Goal: Information Seeking & Learning: Understand process/instructions

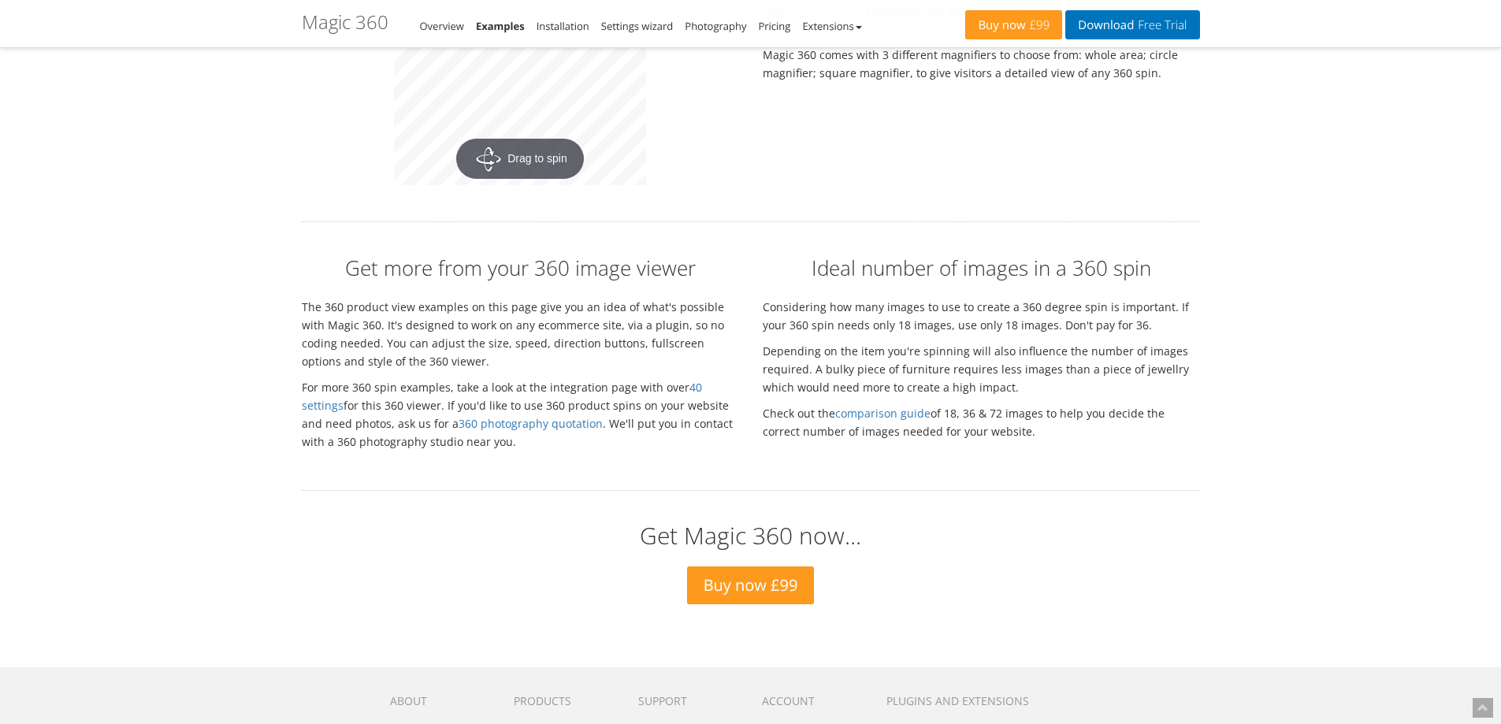
scroll to position [3495, 0]
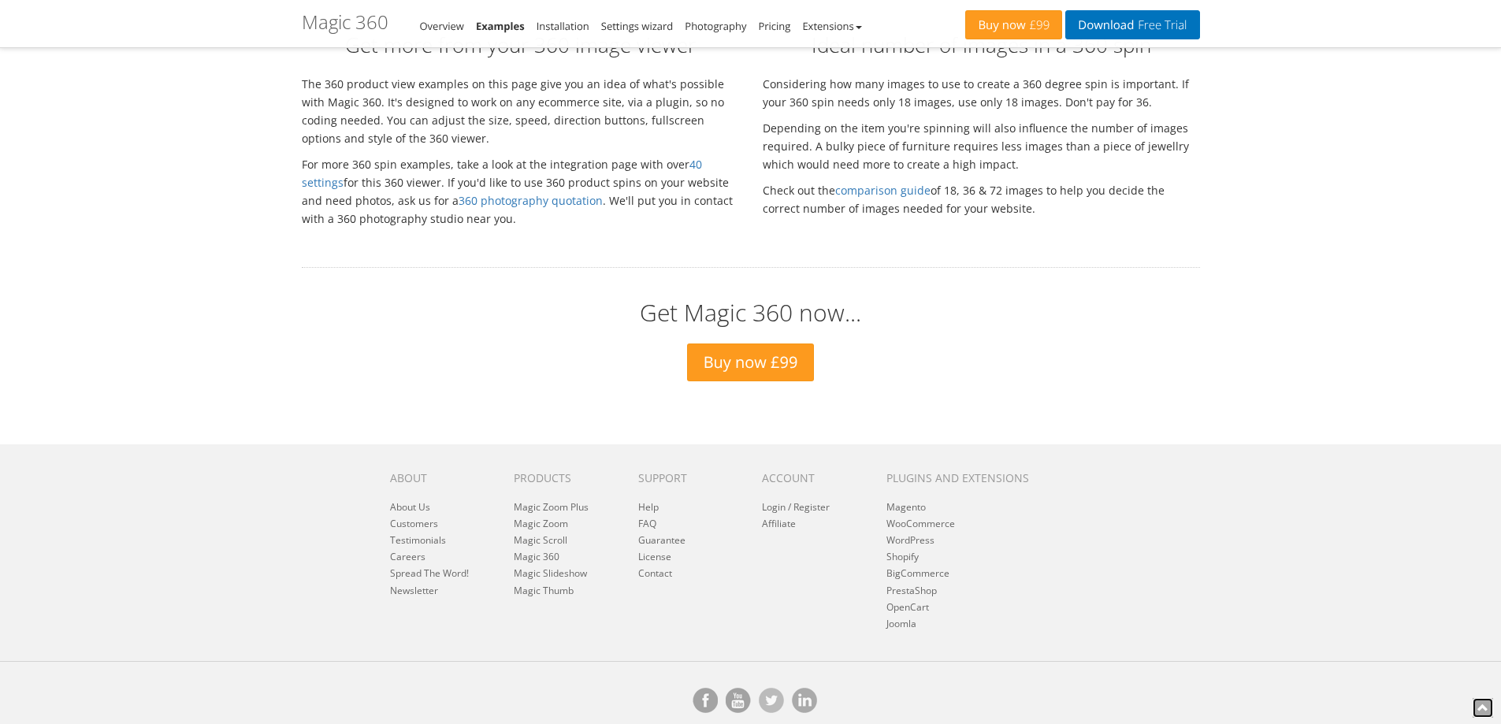
click at [1480, 707] on icon at bounding box center [1482, 707] width 11 height 11
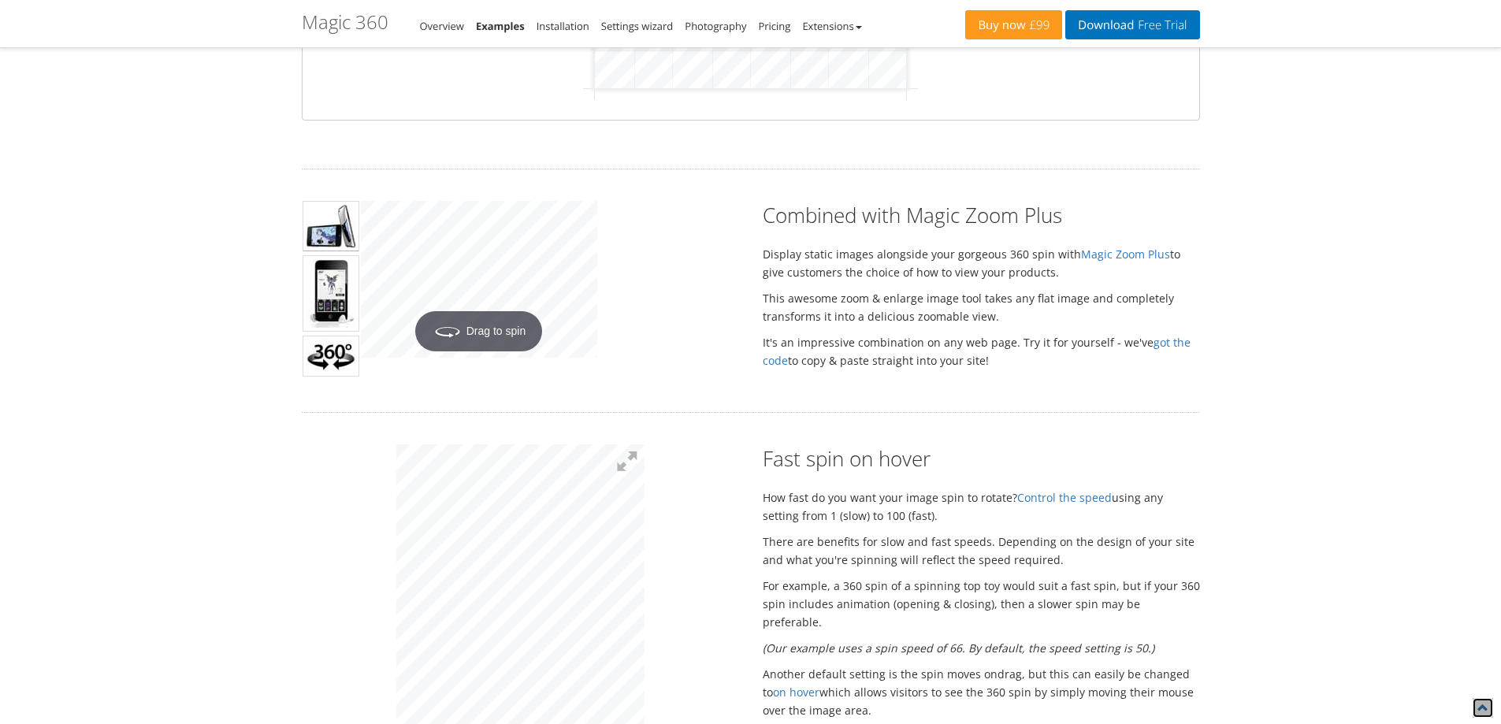
scroll to position [630, 0]
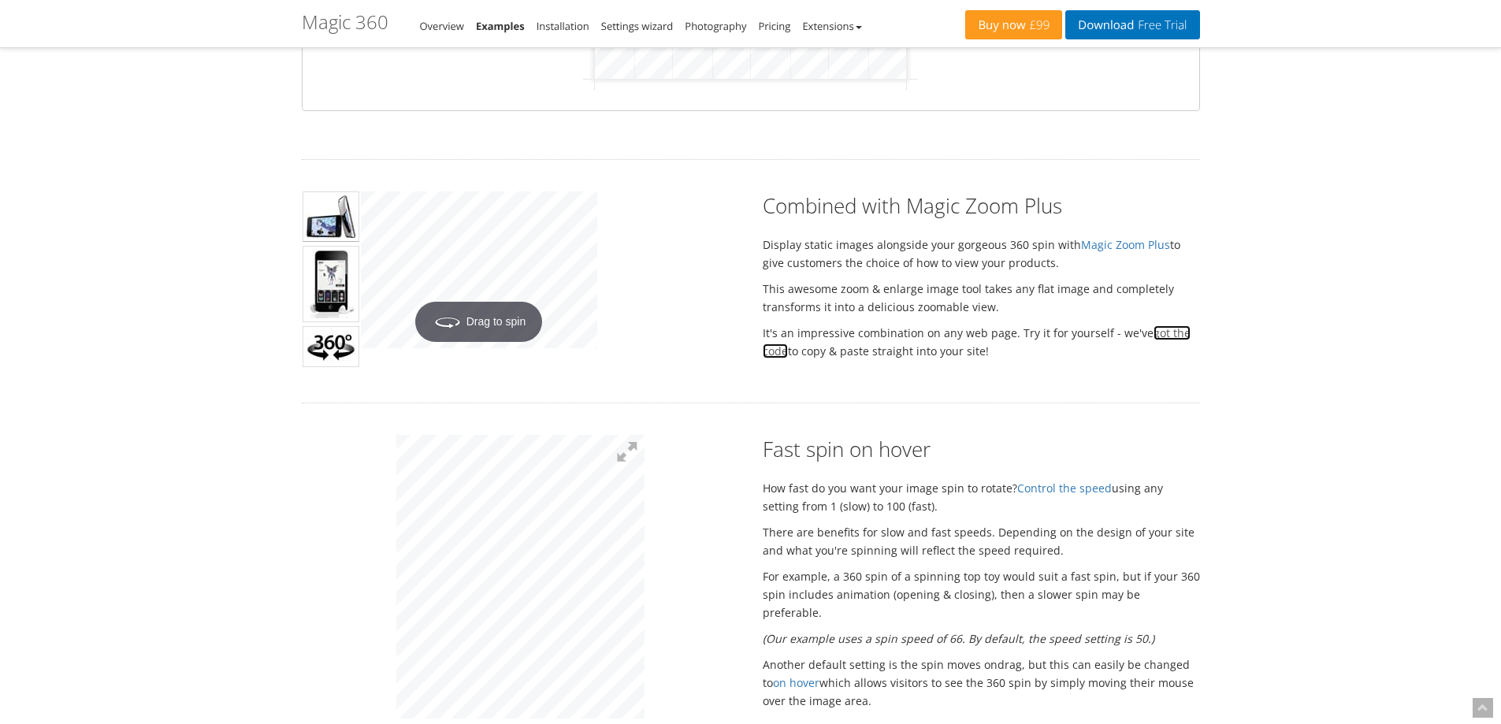
click at [1161, 330] on link "got the code" at bounding box center [977, 341] width 428 height 33
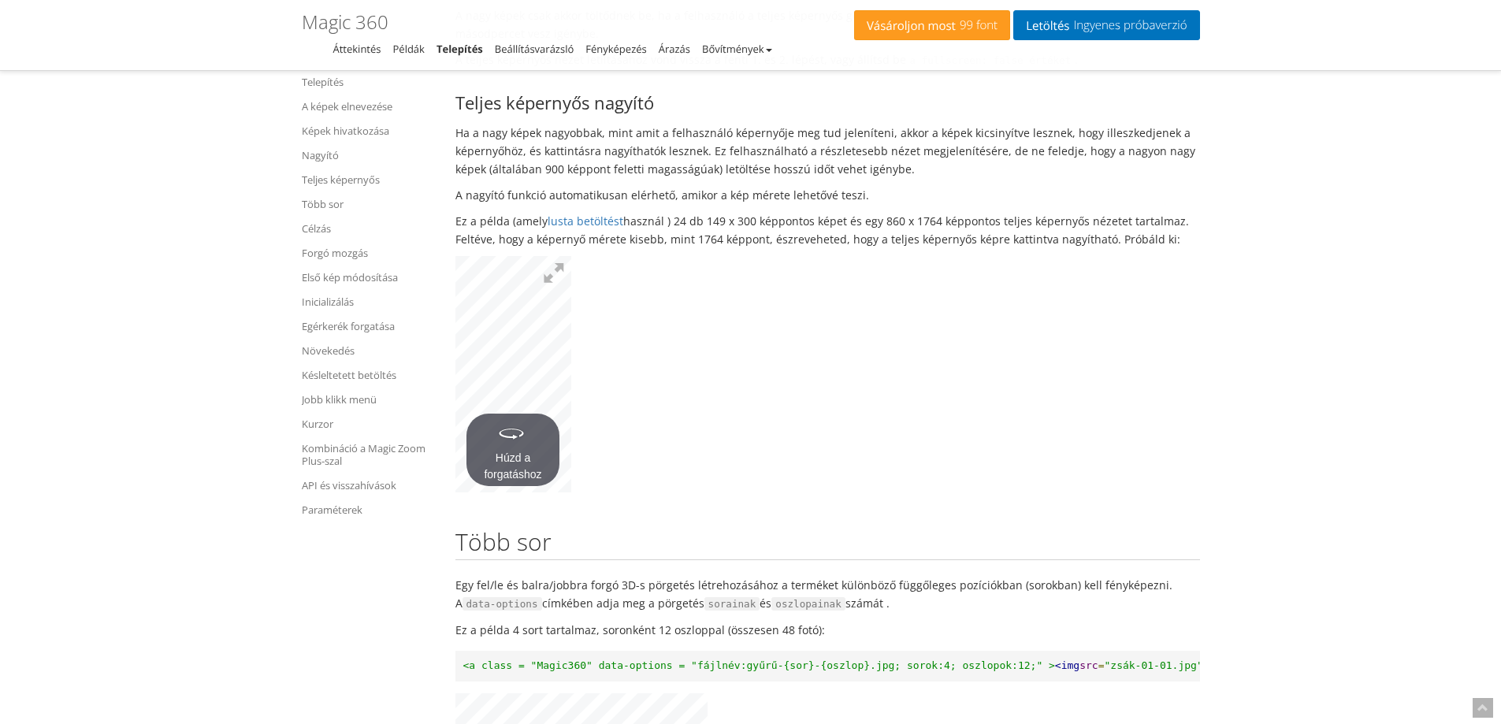
scroll to position [4527, 0]
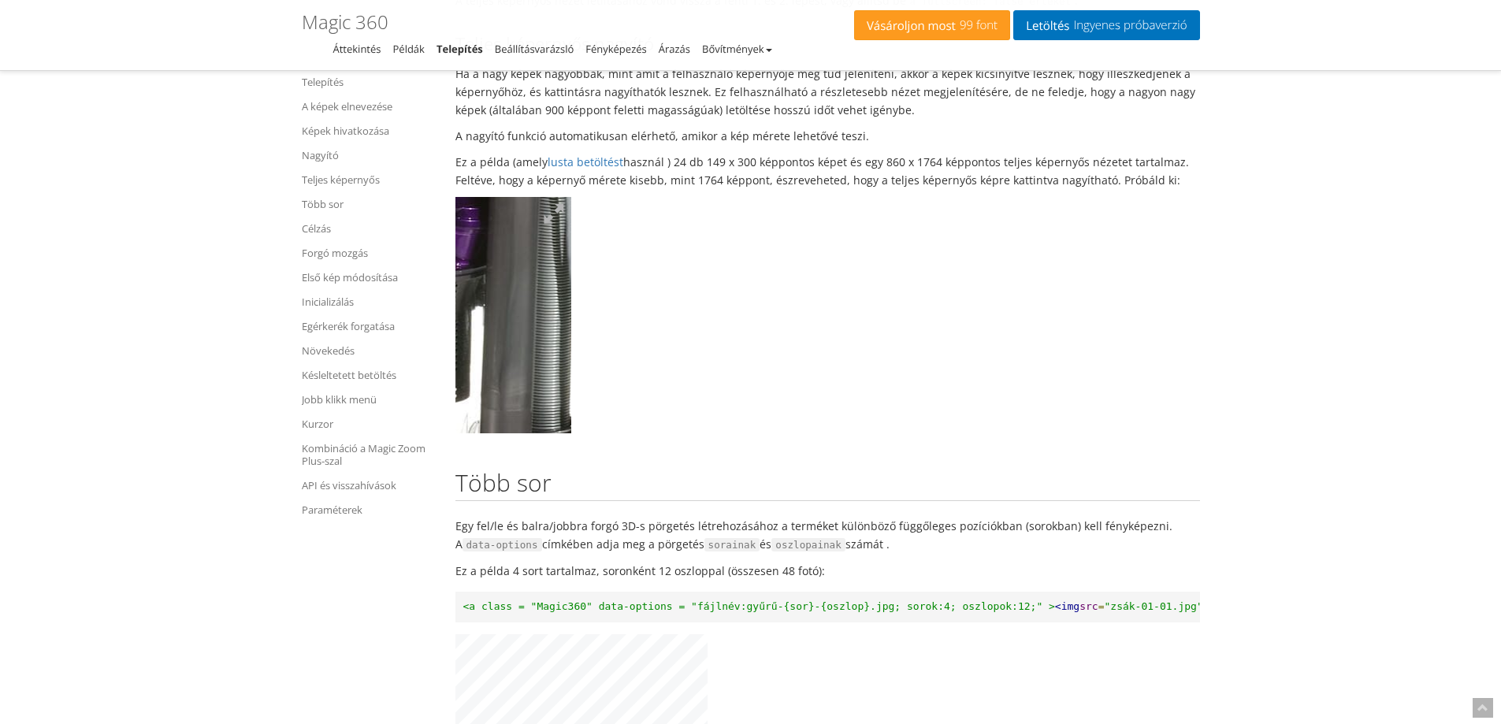
click at [528, 340] on img at bounding box center [419, 160] width 685 height 1390
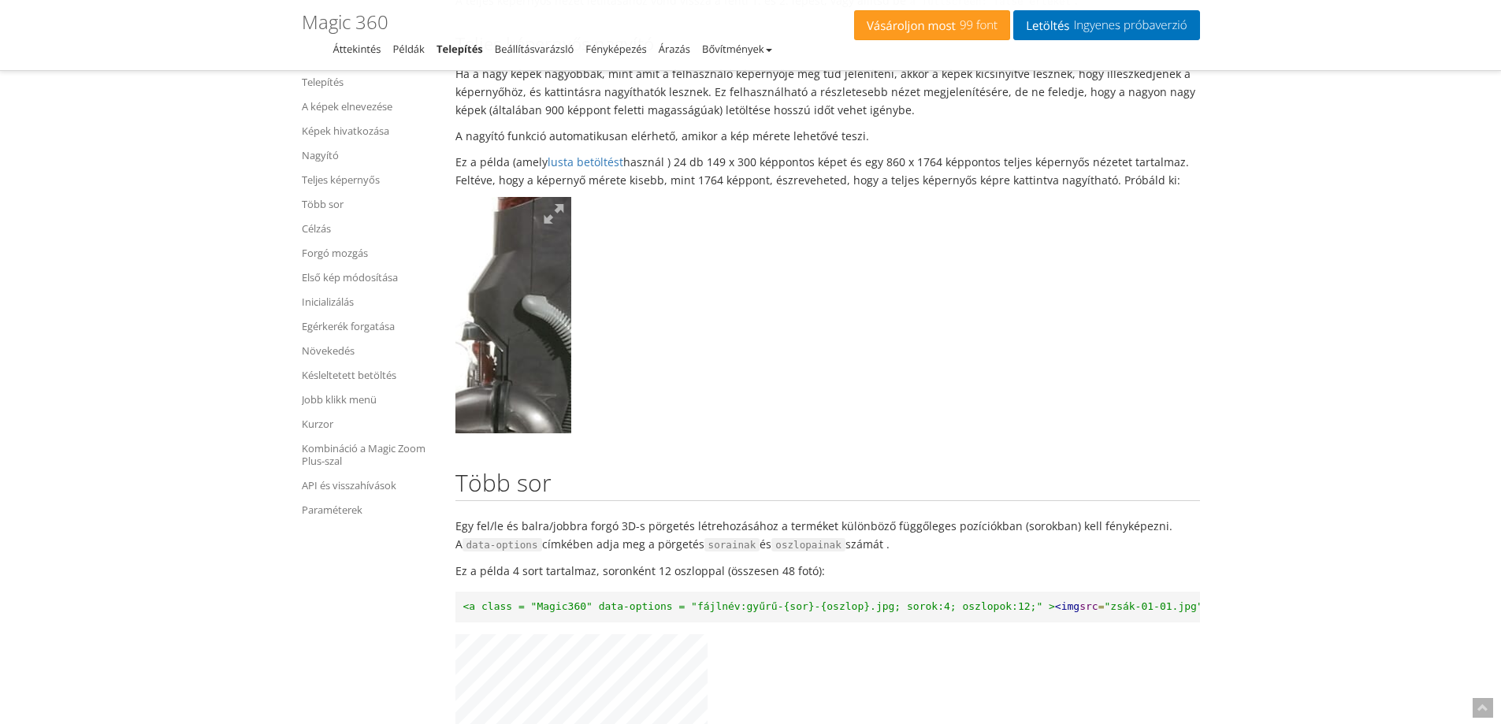
click at [524, 363] on img at bounding box center [443, 438] width 685 height 1390
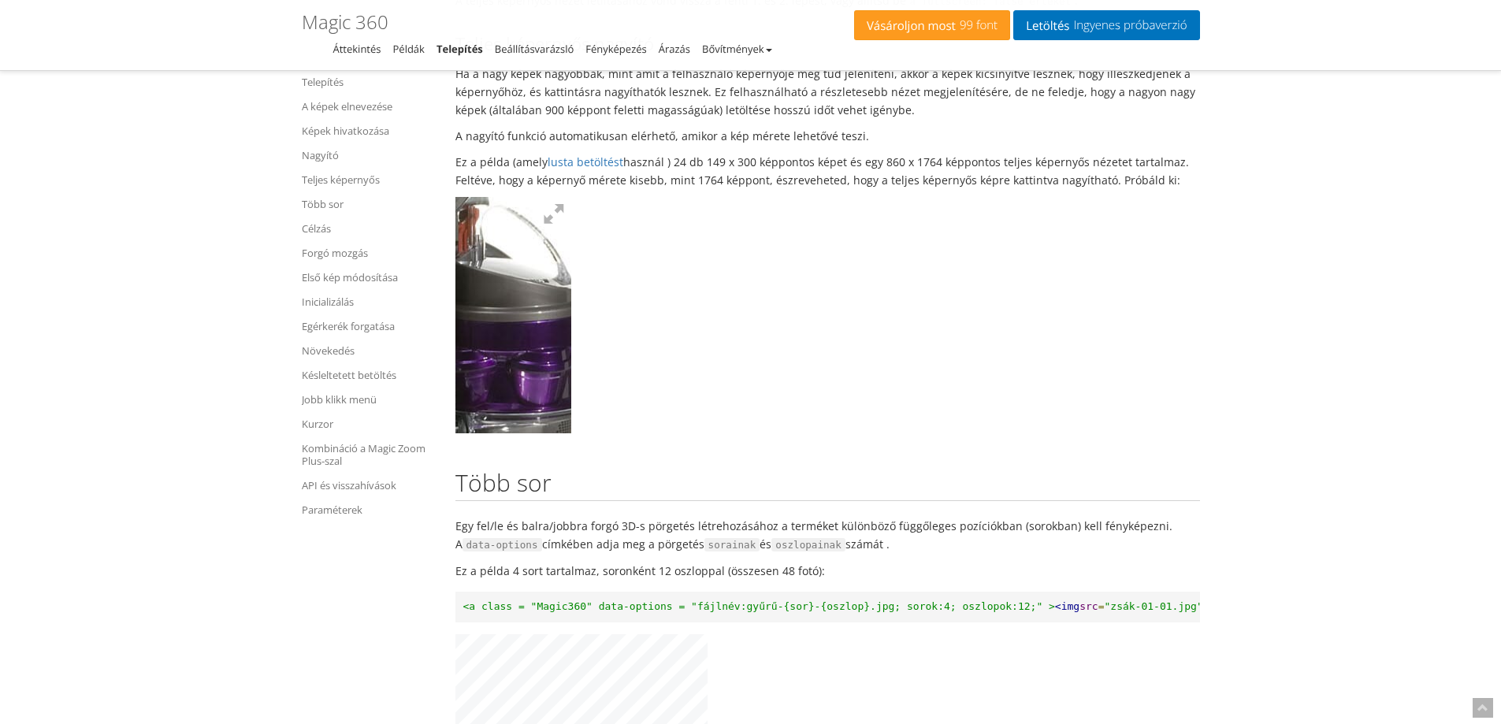
click at [510, 384] on img at bounding box center [508, 303] width 685 height 1390
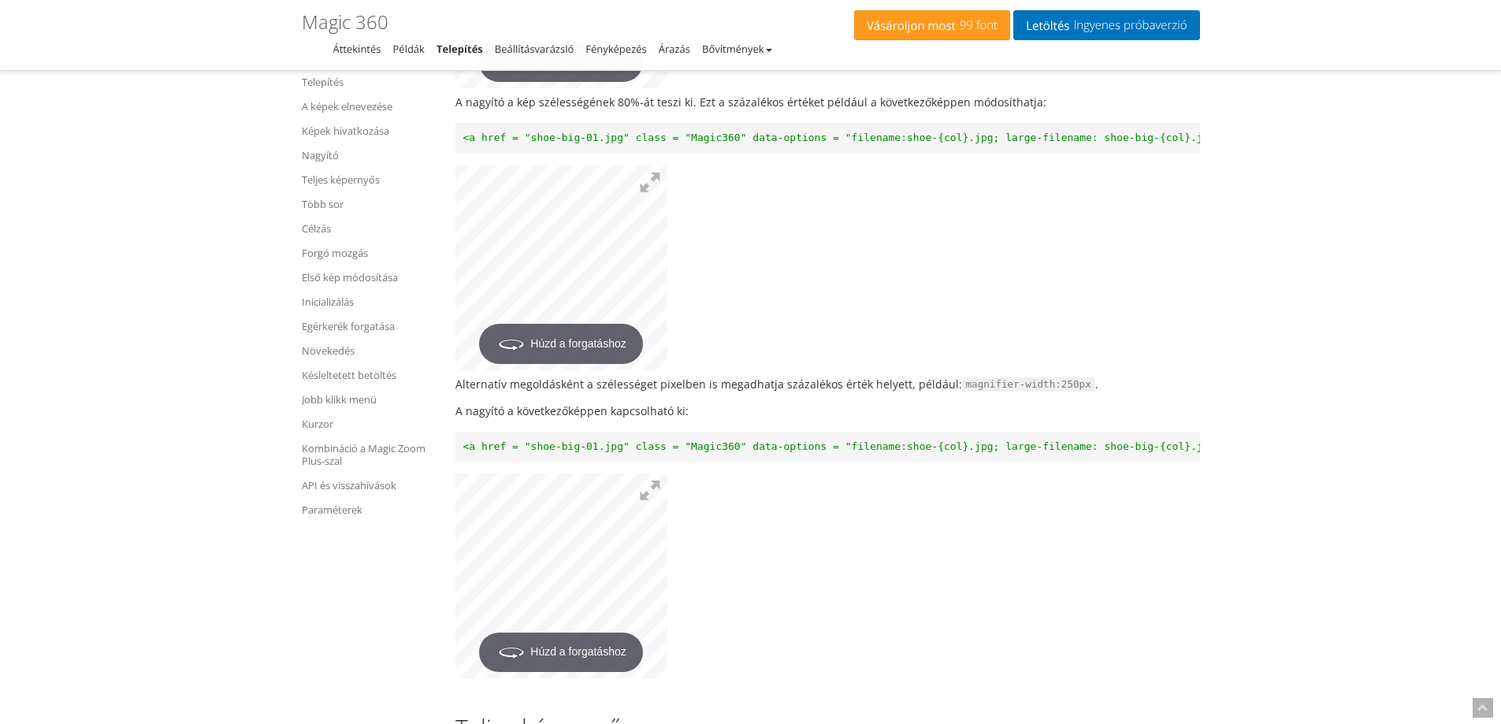
scroll to position [3267, 0]
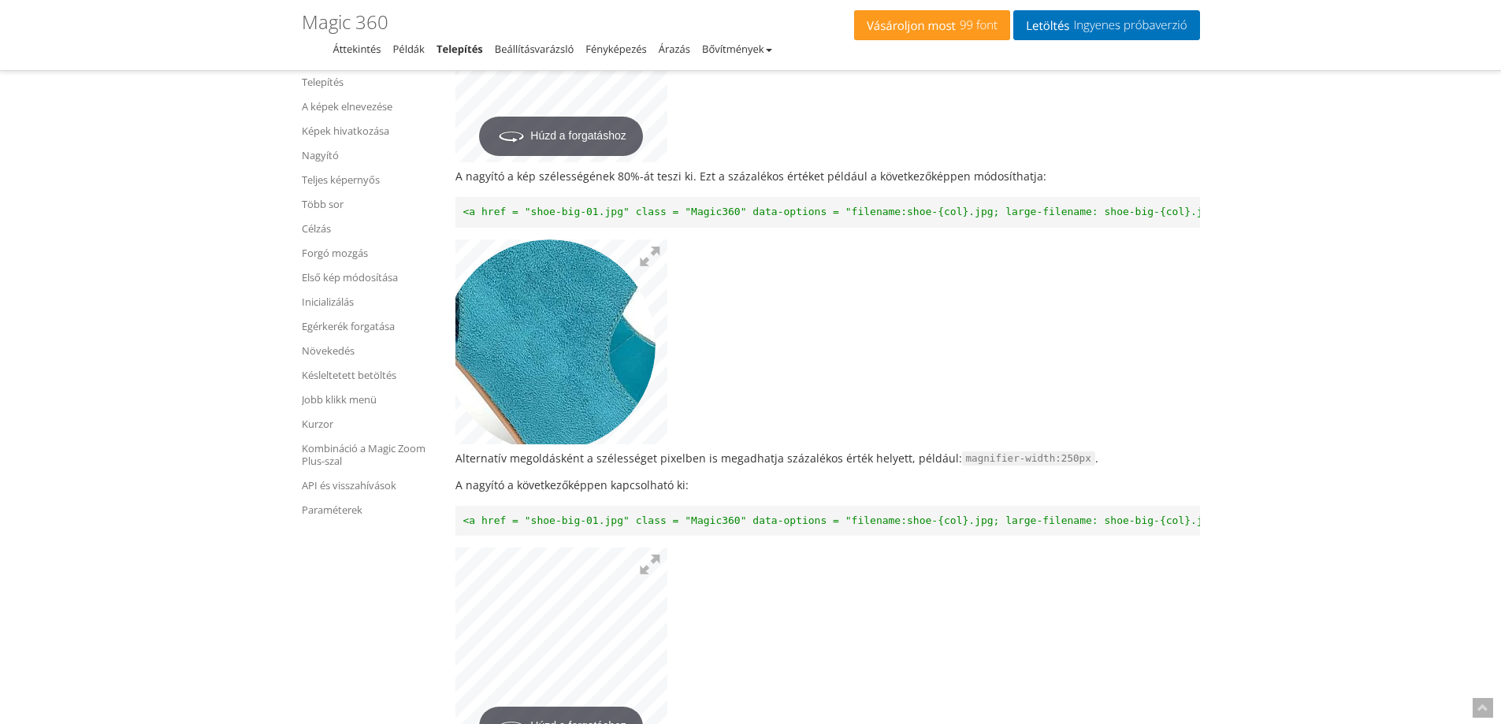
click at [549, 392] on img at bounding box center [584, 335] width 630 height 607
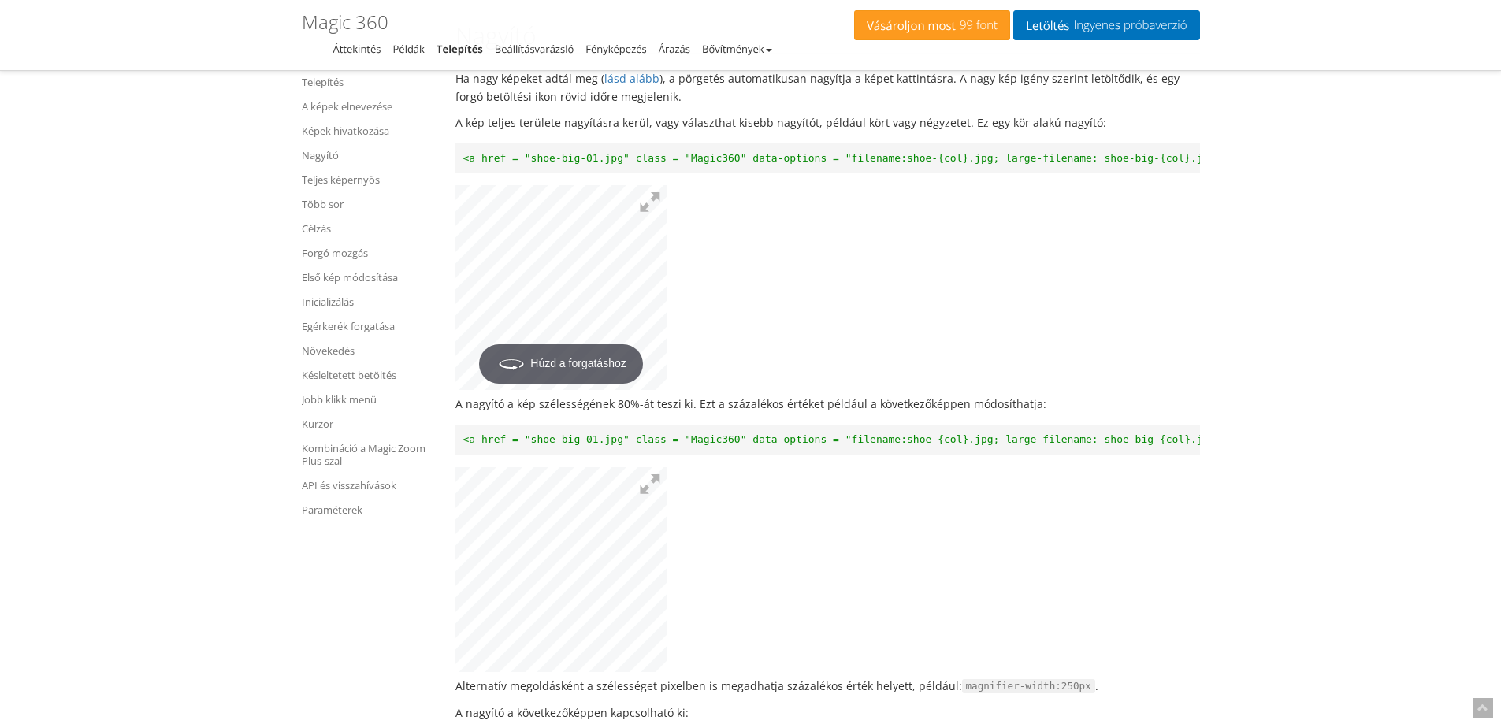
scroll to position [3030, 0]
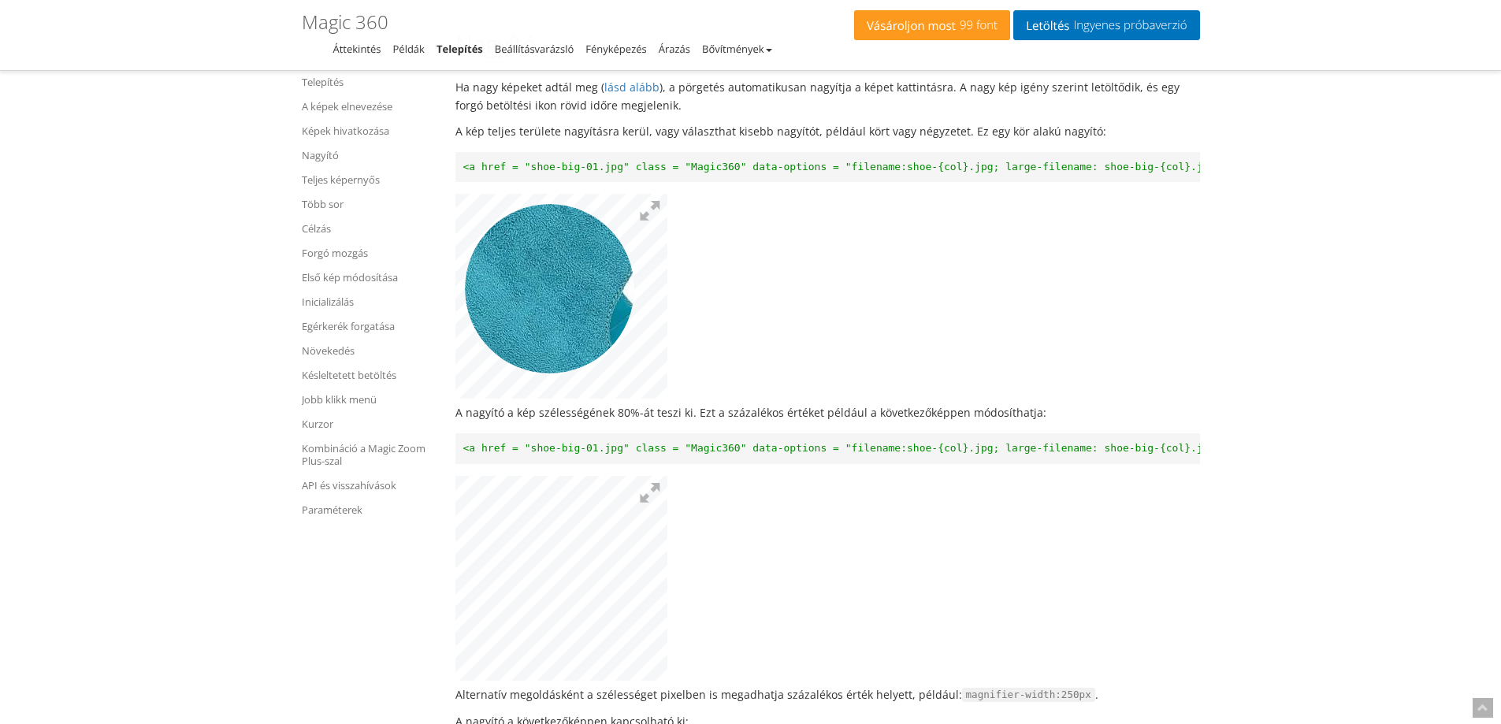
click at [549, 324] on img at bounding box center [584, 312] width 630 height 607
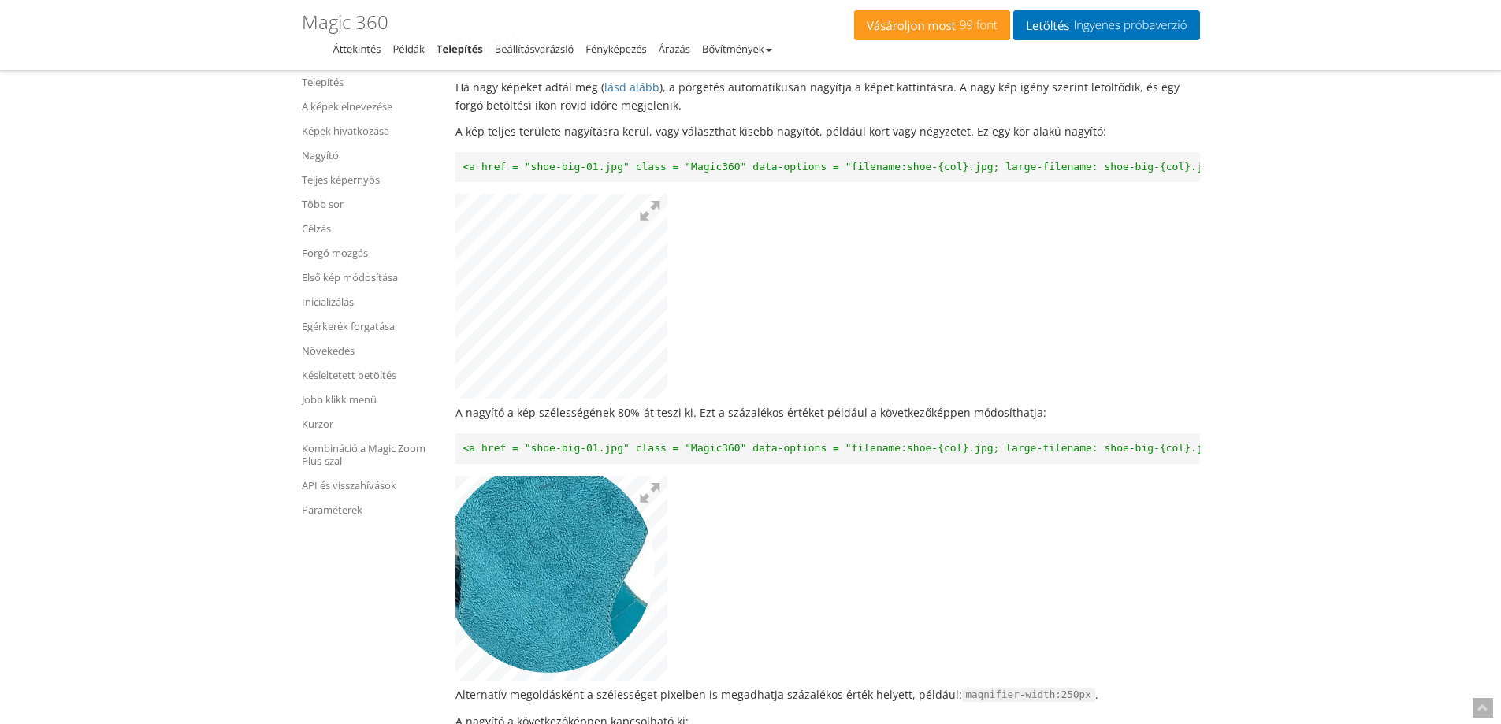
click at [548, 614] on img at bounding box center [586, 601] width 630 height 607
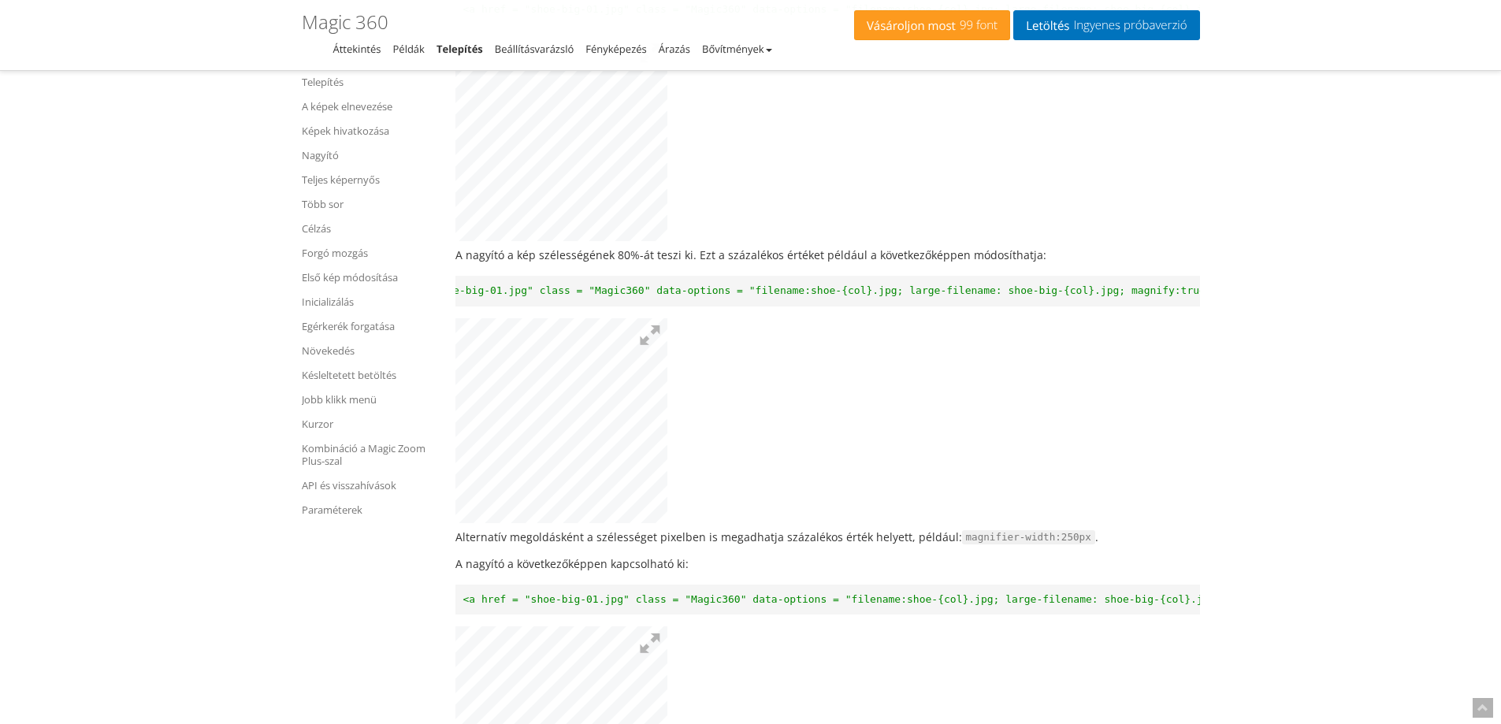
scroll to position [0, 0]
